Goal: Task Accomplishment & Management: Manage account settings

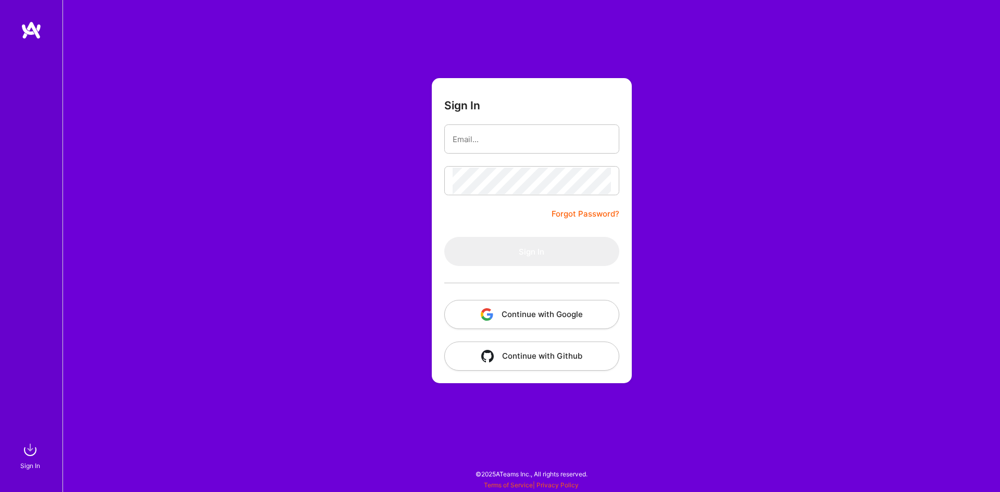
click at [498, 320] on button "Continue with Google" at bounding box center [531, 314] width 175 height 29
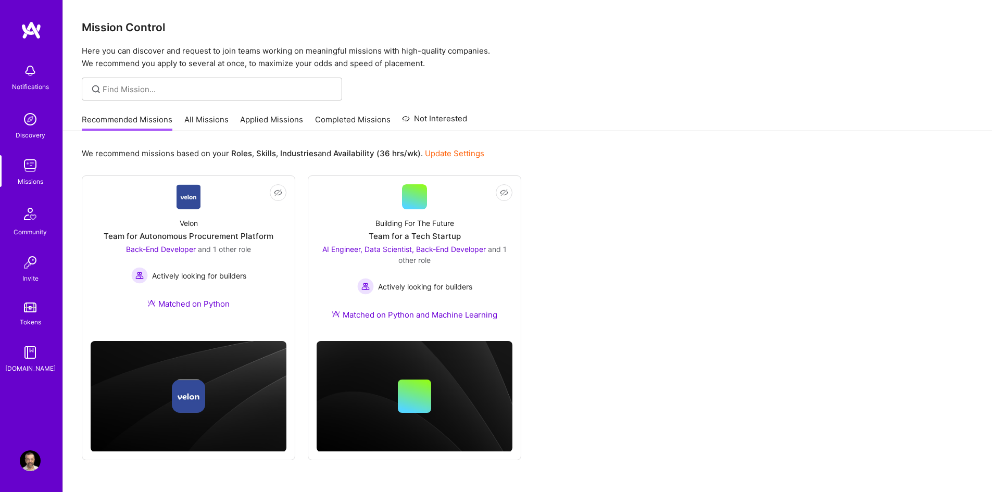
click at [203, 122] on link "All Missions" at bounding box center [206, 122] width 44 height 17
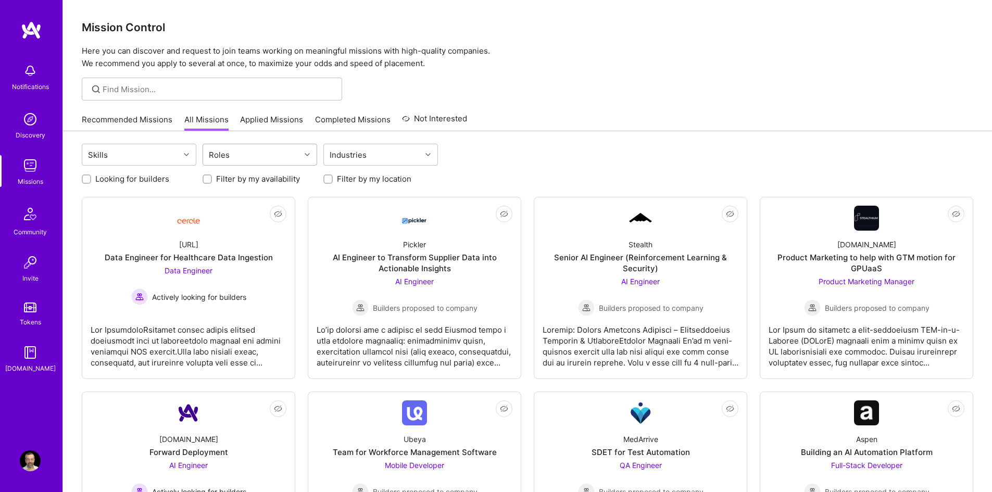
click at [272, 156] on div "Roles" at bounding box center [251, 154] width 97 height 21
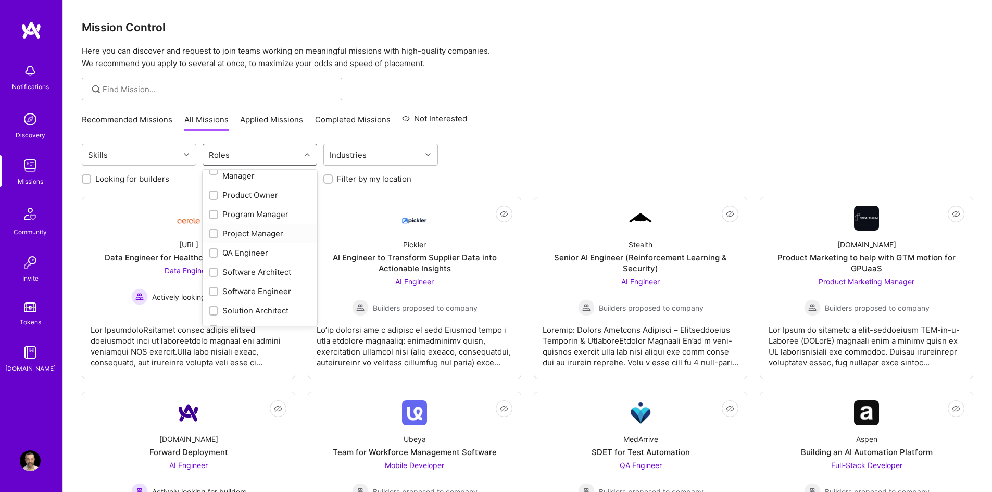
scroll to position [486, 0]
click at [211, 295] on input "checkbox" at bounding box center [214, 295] width 7 height 7
checkbox input "true"
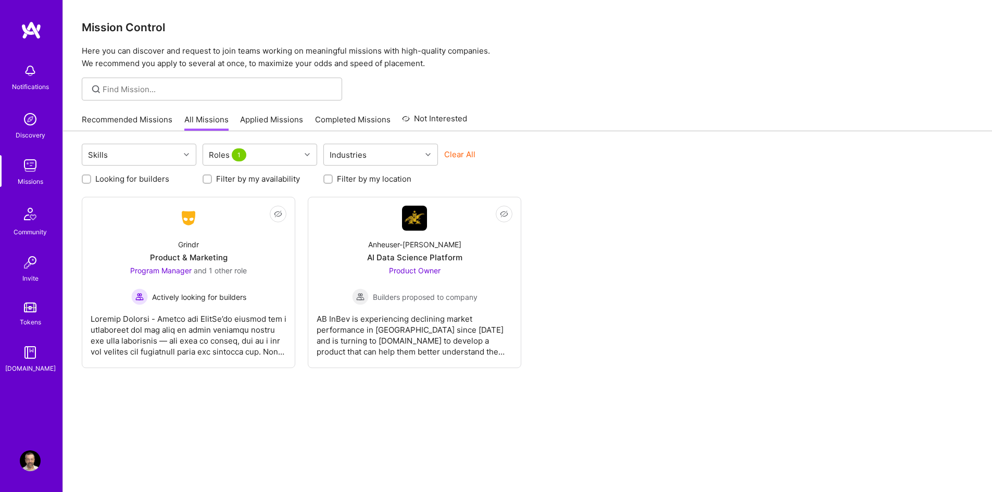
click at [603, 243] on div "Not Interested Grindr Product & Marketing Program Manager and 1 other role Acti…" at bounding box center [527, 282] width 891 height 171
click at [416, 298] on span "Builders proposed to company" at bounding box center [425, 297] width 105 height 11
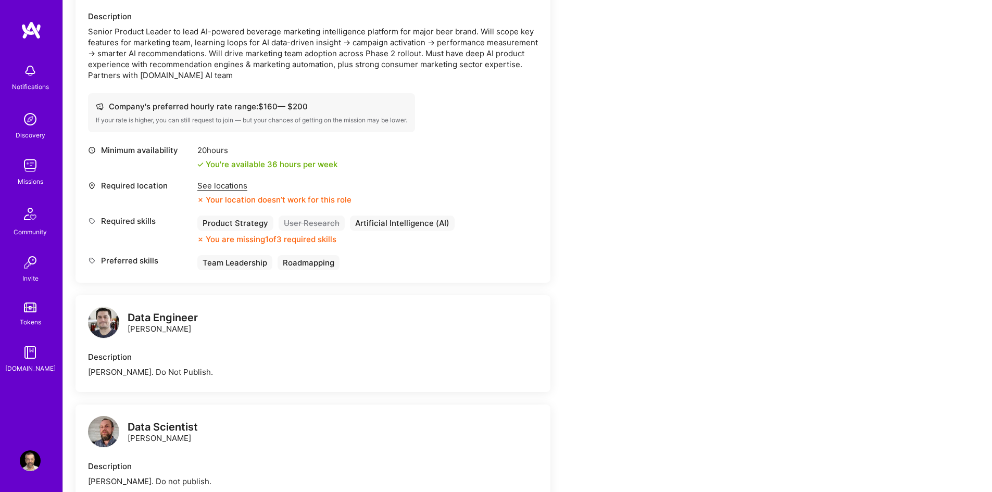
scroll to position [300, 0]
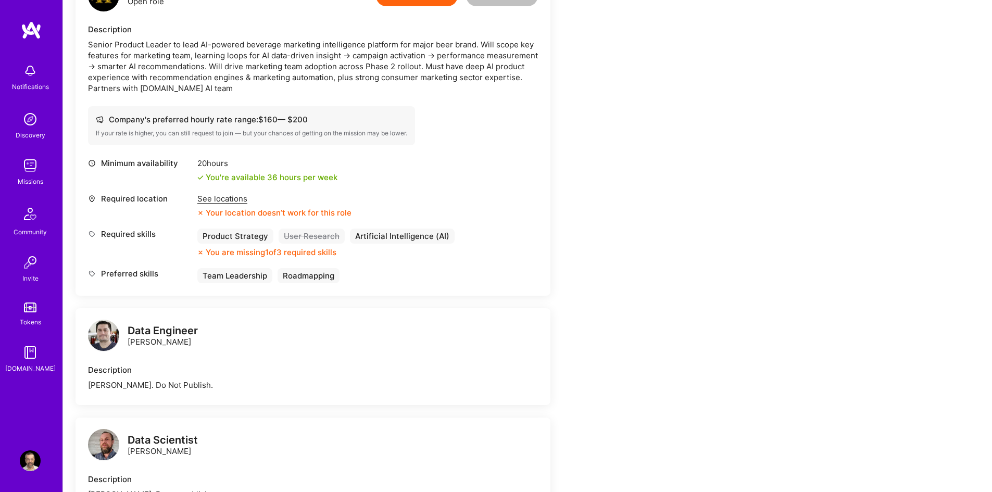
click at [239, 277] on div "Team Leadership" at bounding box center [234, 275] width 75 height 15
click at [306, 278] on div "Roadmapping" at bounding box center [308, 275] width 62 height 15
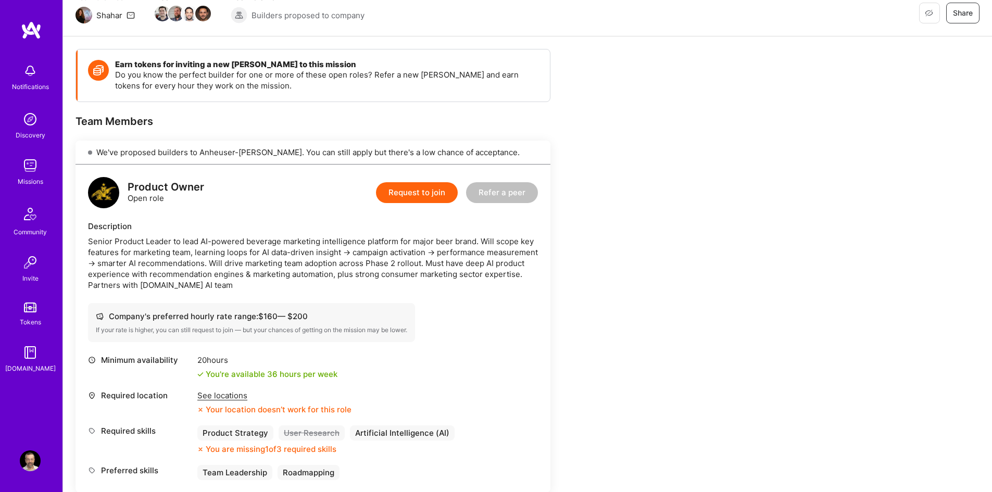
scroll to position [0, 0]
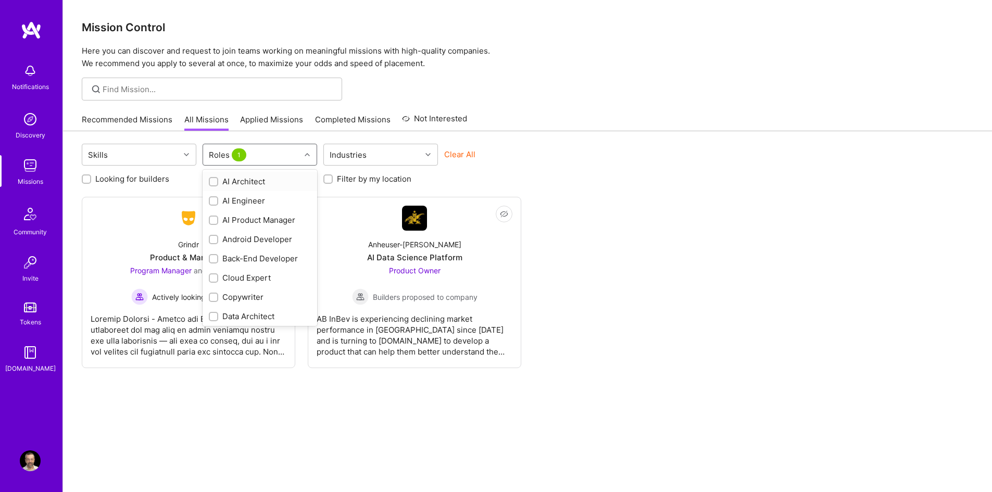
click at [304, 158] on div at bounding box center [308, 155] width 16 height 14
click at [209, 182] on div at bounding box center [213, 181] width 9 height 9
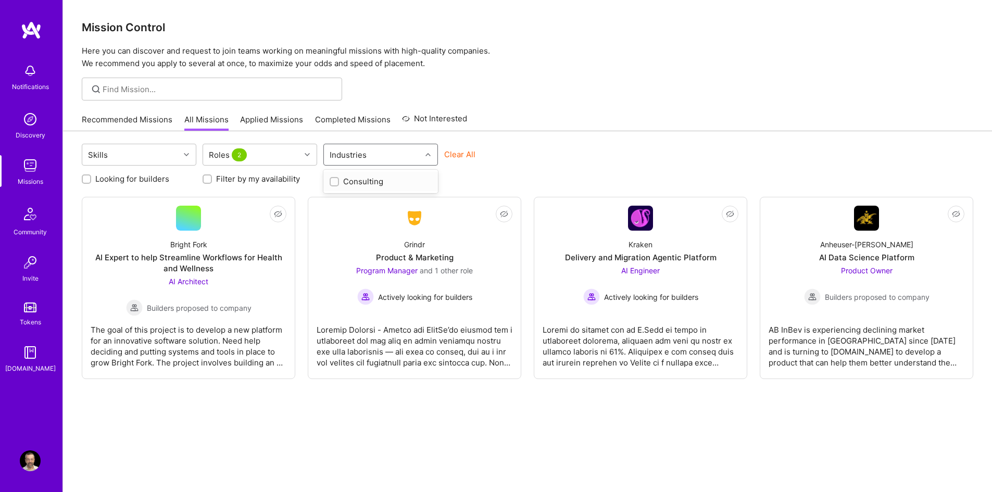
click at [371, 158] on div "Industries" at bounding box center [372, 154] width 97 height 21
click at [375, 158] on div "Industries" at bounding box center [372, 154] width 97 height 21
click at [272, 160] on div "Roles 2" at bounding box center [251, 154] width 97 height 21
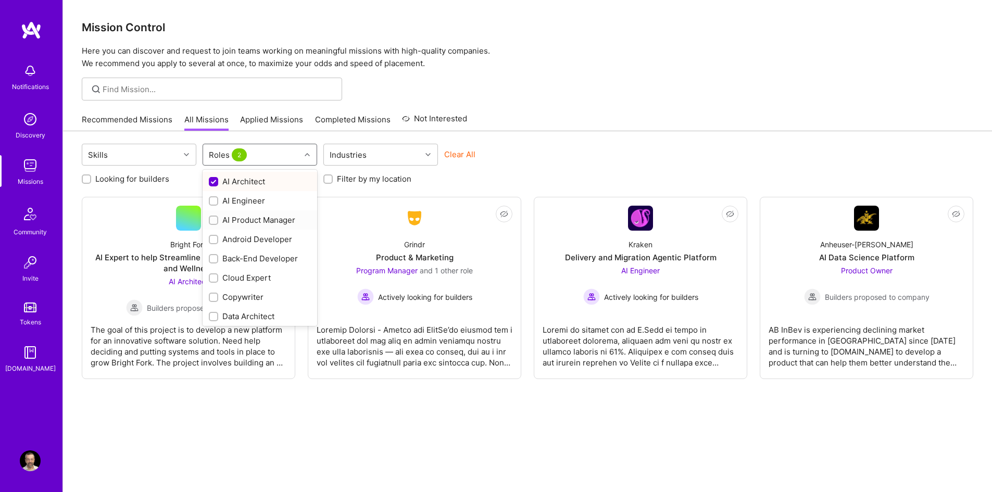
click at [210, 220] on div at bounding box center [213, 220] width 9 height 9
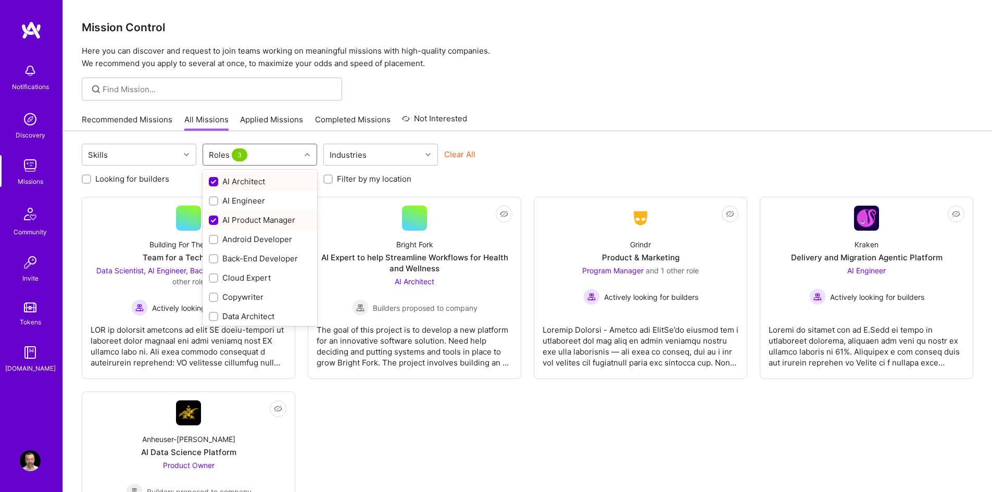
click at [299, 157] on div "Roles 3" at bounding box center [251, 154] width 97 height 21
click at [138, 157] on div "Skills" at bounding box center [130, 154] width 97 height 21
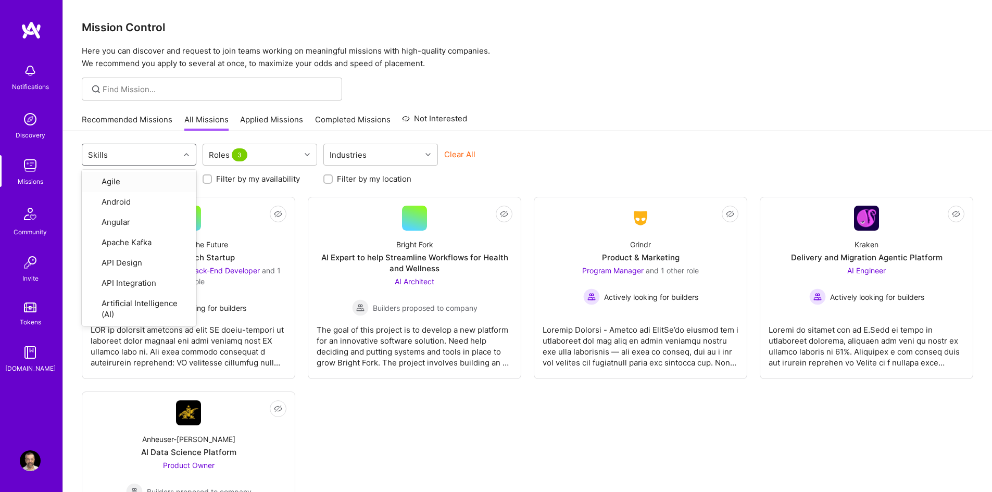
click at [141, 155] on div "Skills" at bounding box center [130, 154] width 97 height 21
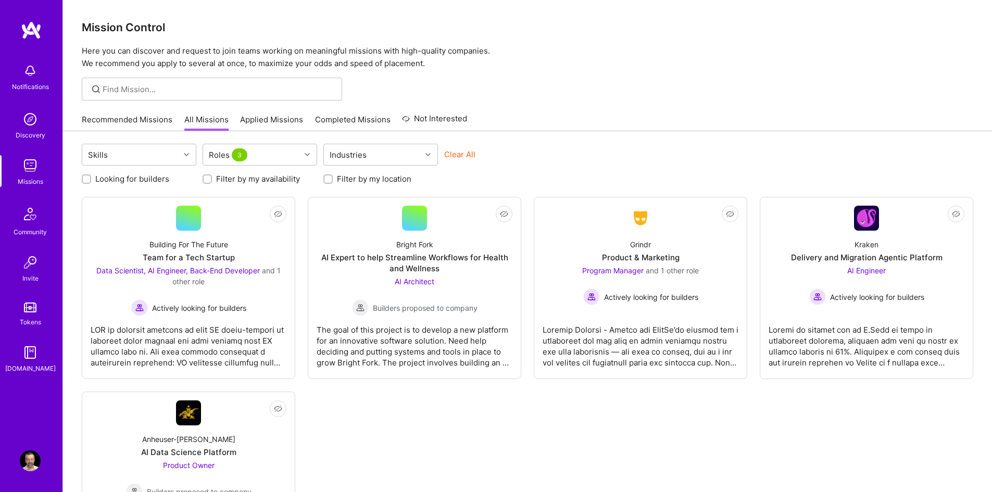
click at [263, 121] on link "Applied Missions" at bounding box center [271, 122] width 63 height 17
